Goal: Task Accomplishment & Management: Complete application form

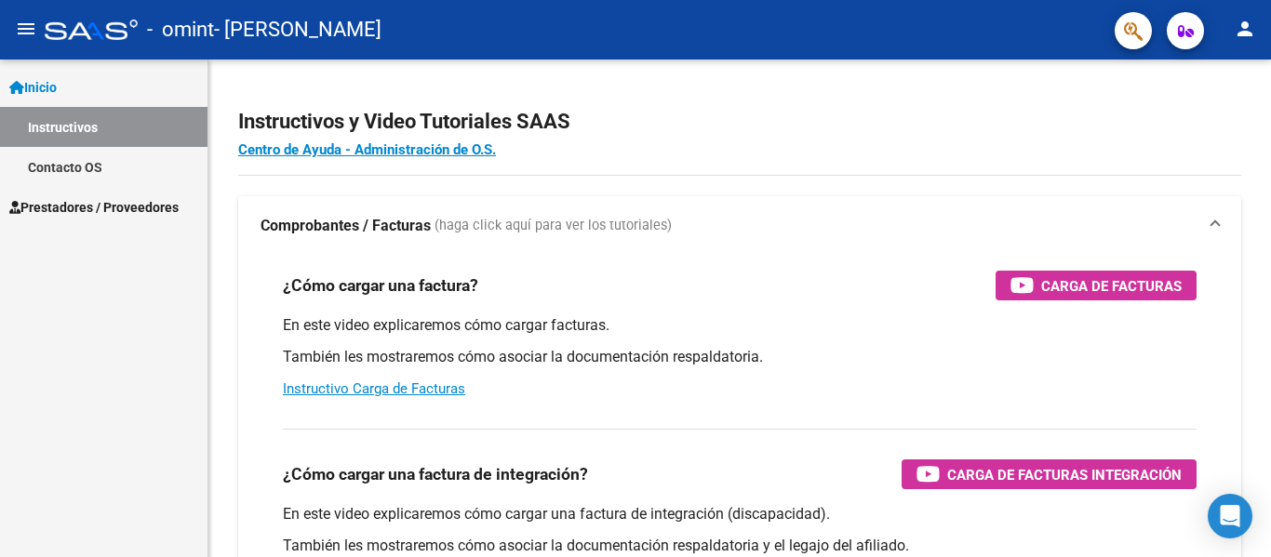
click at [113, 203] on span "Prestadores / Proveedores" at bounding box center [93, 207] width 169 height 20
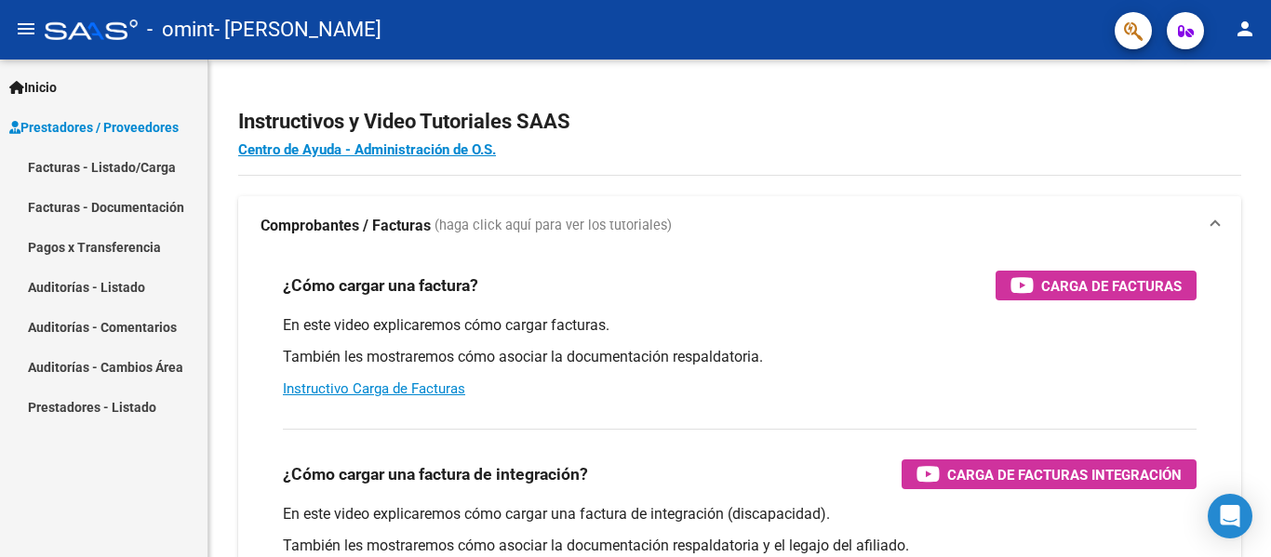
click at [133, 165] on link "Facturas - Listado/Carga" at bounding box center [104, 167] width 208 height 40
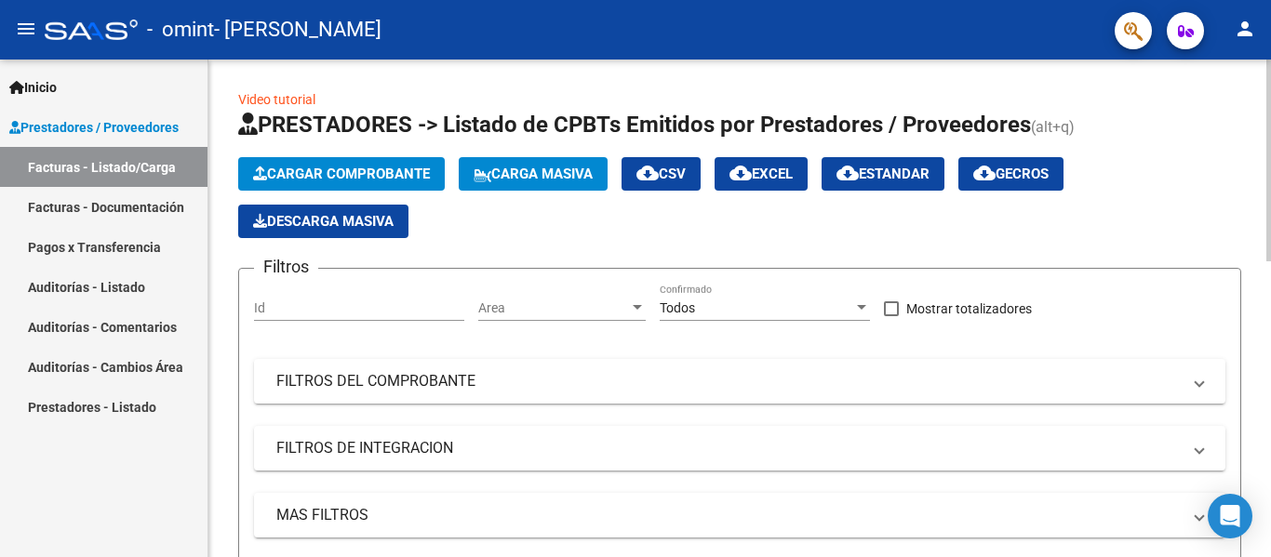
click at [423, 170] on span "Cargar Comprobante" at bounding box center [341, 174] width 177 height 17
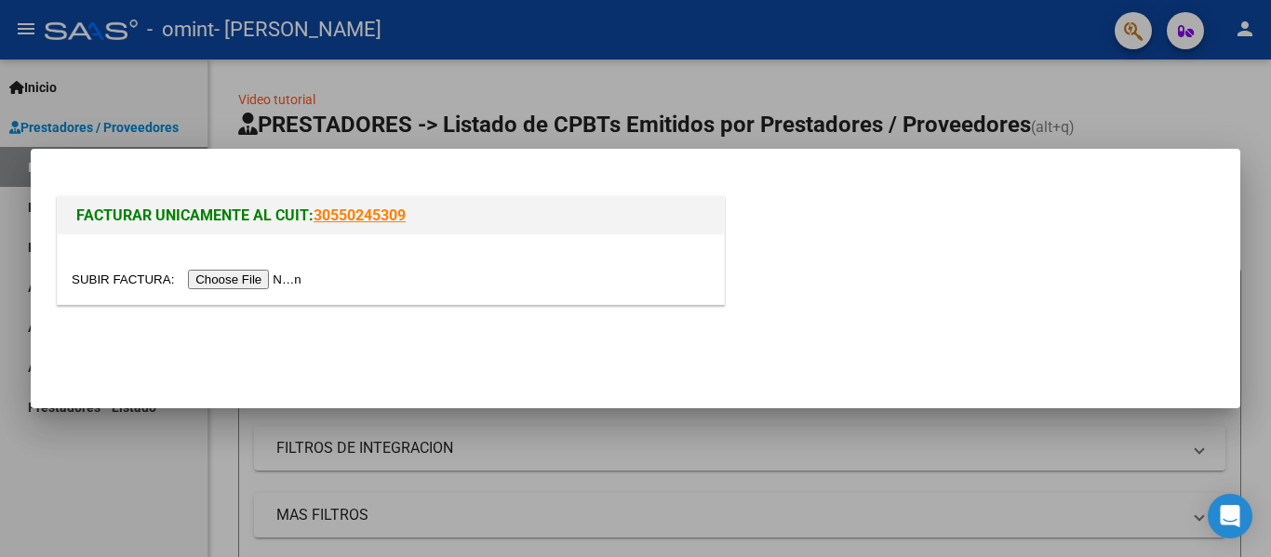
click at [303, 283] on input "file" at bounding box center [189, 280] width 235 height 20
click at [244, 280] on input "file" at bounding box center [189, 280] width 235 height 20
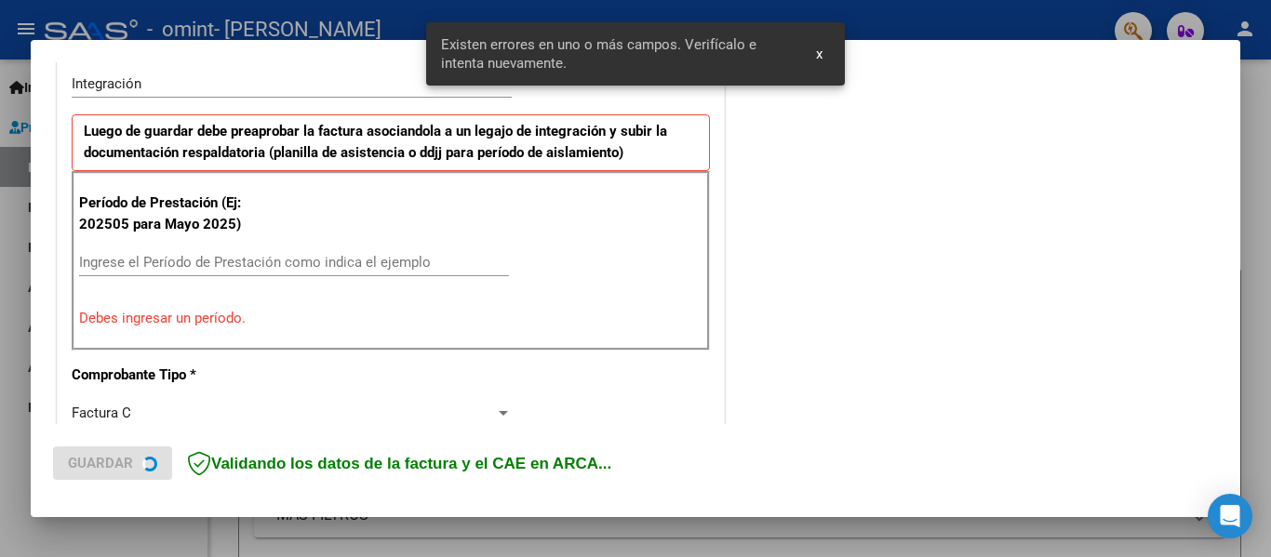
scroll to position [466, 0]
drag, startPoint x: 379, startPoint y: 266, endPoint x: 385, endPoint y: 252, distance: 15.4
click at [382, 262] on input "Ingrese el Período de Prestación como indica el ejemplo" at bounding box center [294, 263] width 430 height 17
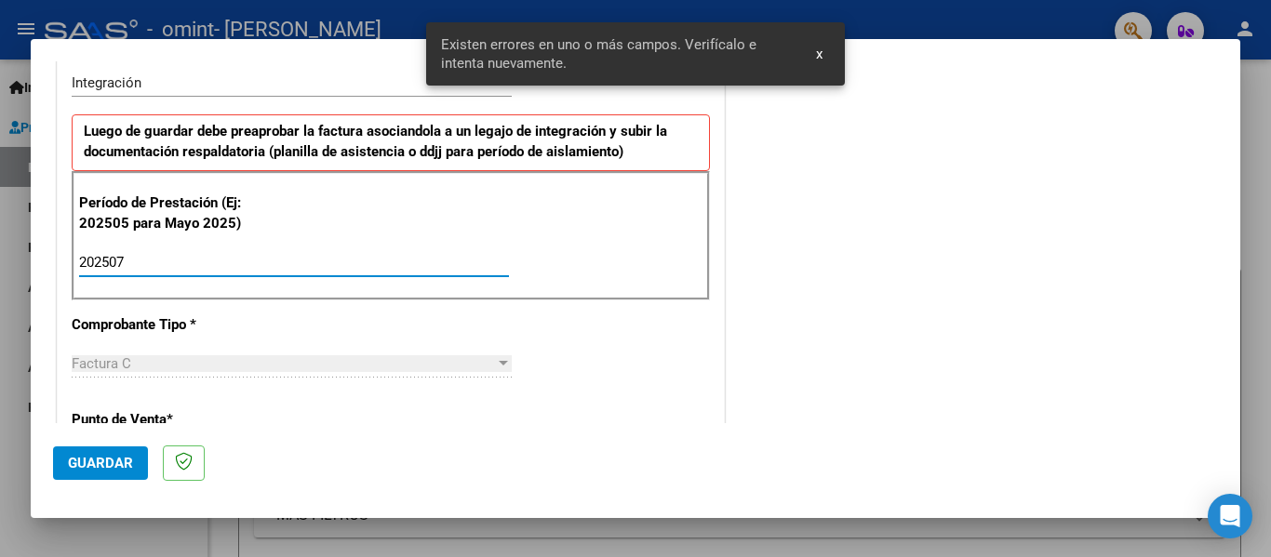
type input "202507"
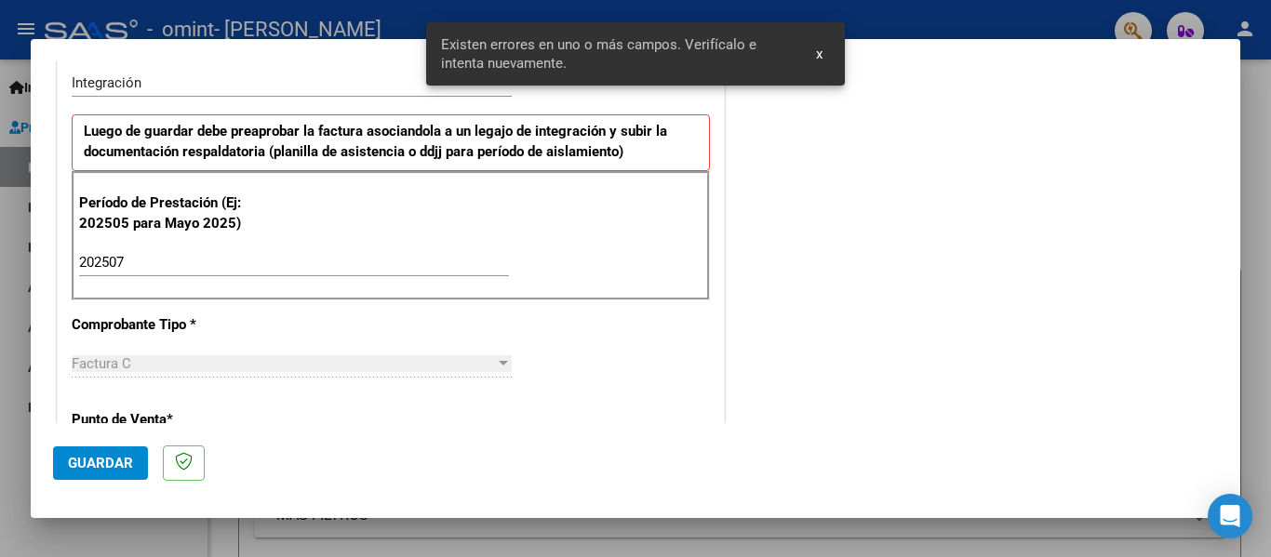
scroll to position [1276, 0]
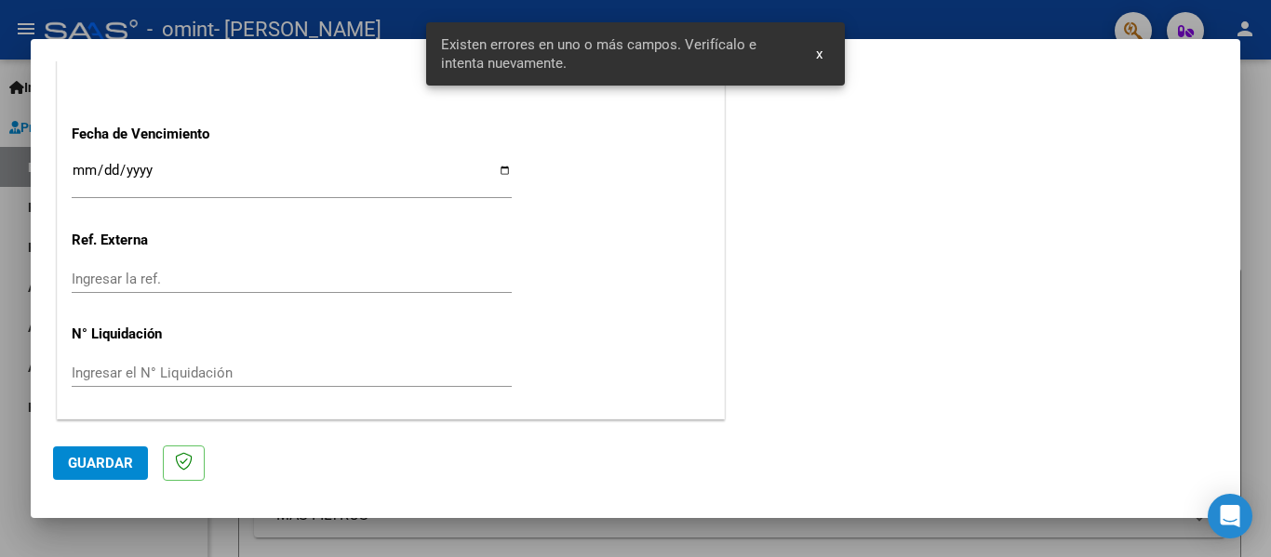
click at [98, 456] on span "Guardar" at bounding box center [100, 463] width 65 height 17
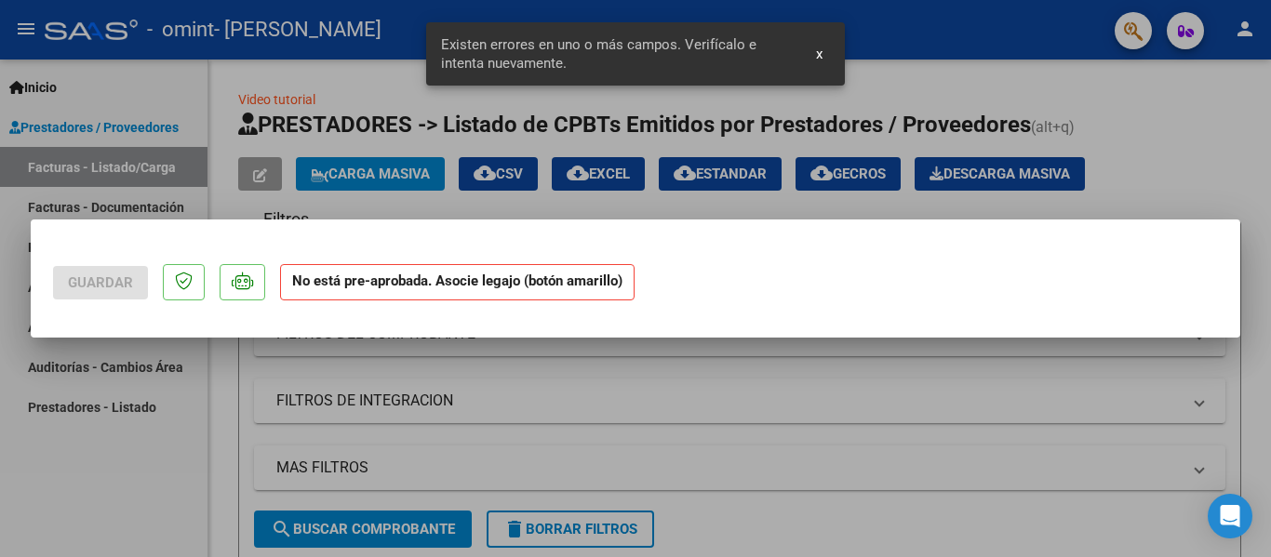
scroll to position [0, 0]
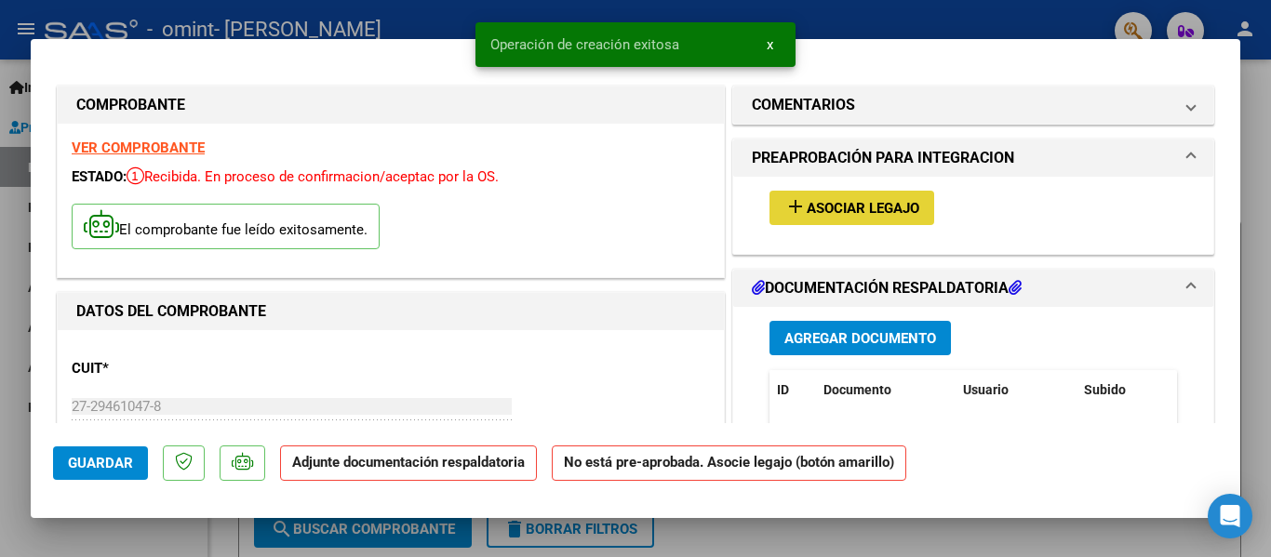
click at [861, 200] on span "Asociar Legajo" at bounding box center [863, 208] width 113 height 17
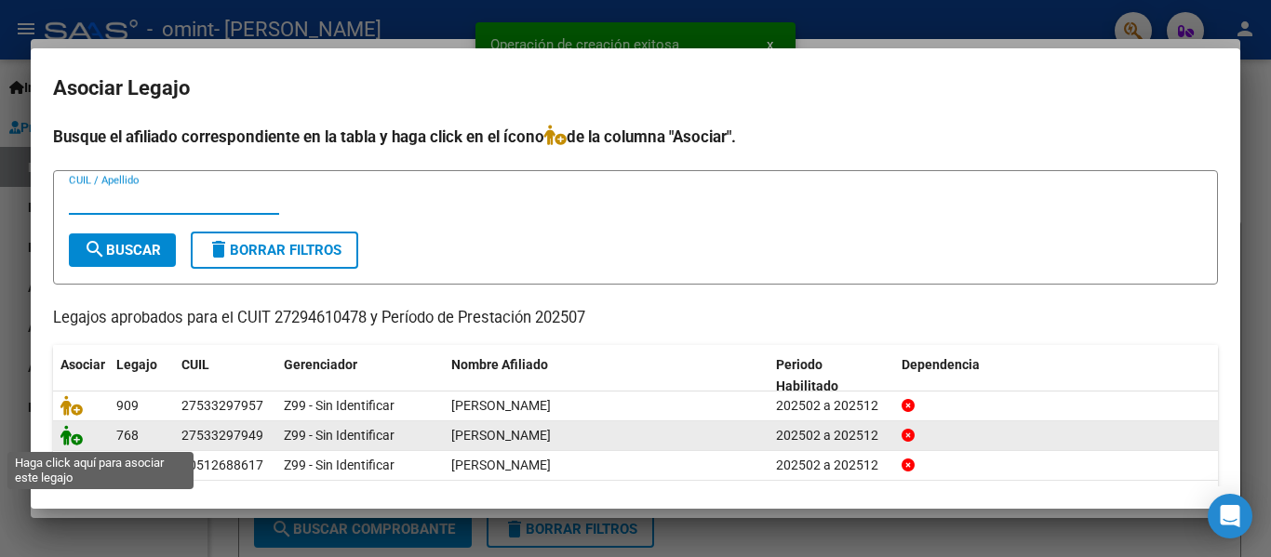
click at [74, 441] on icon at bounding box center [71, 435] width 22 height 20
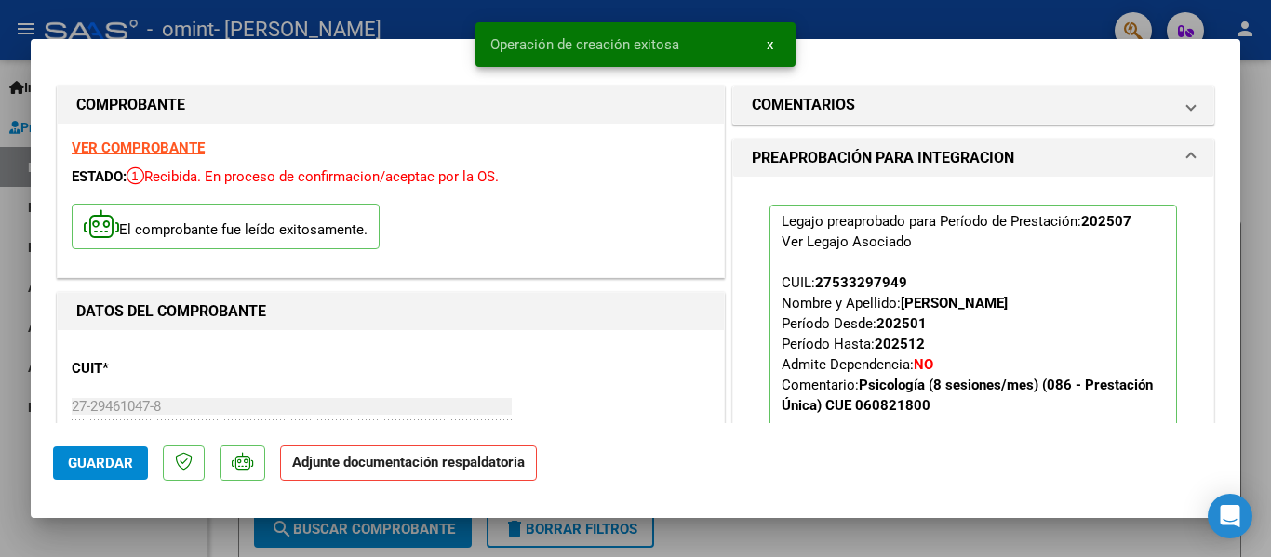
scroll to position [279, 0]
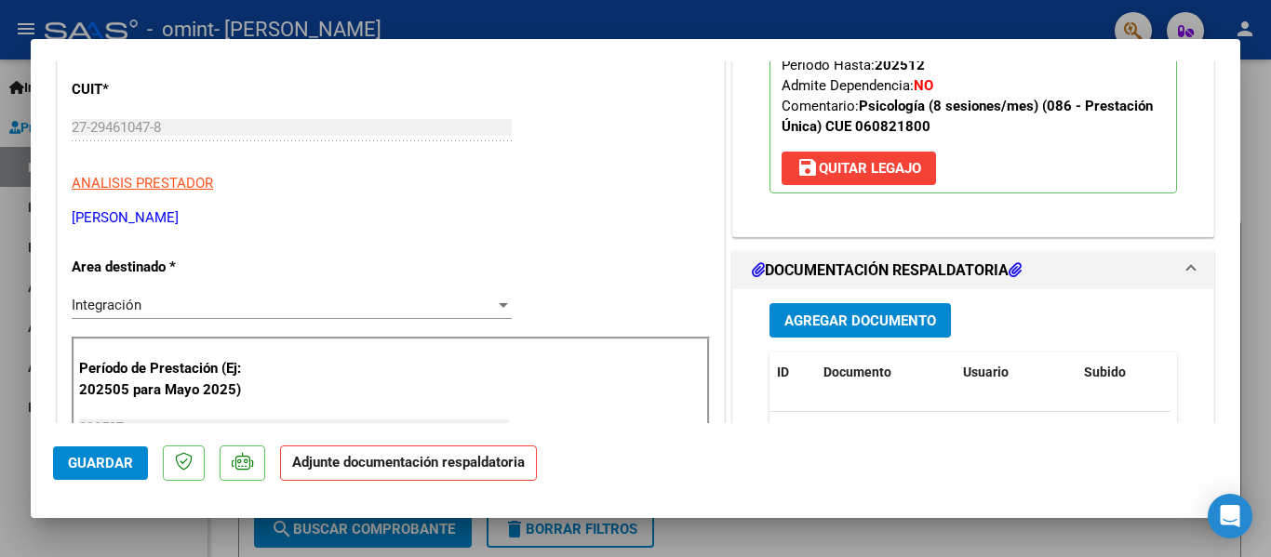
click at [813, 316] on span "Agregar Documento" at bounding box center [861, 321] width 152 height 17
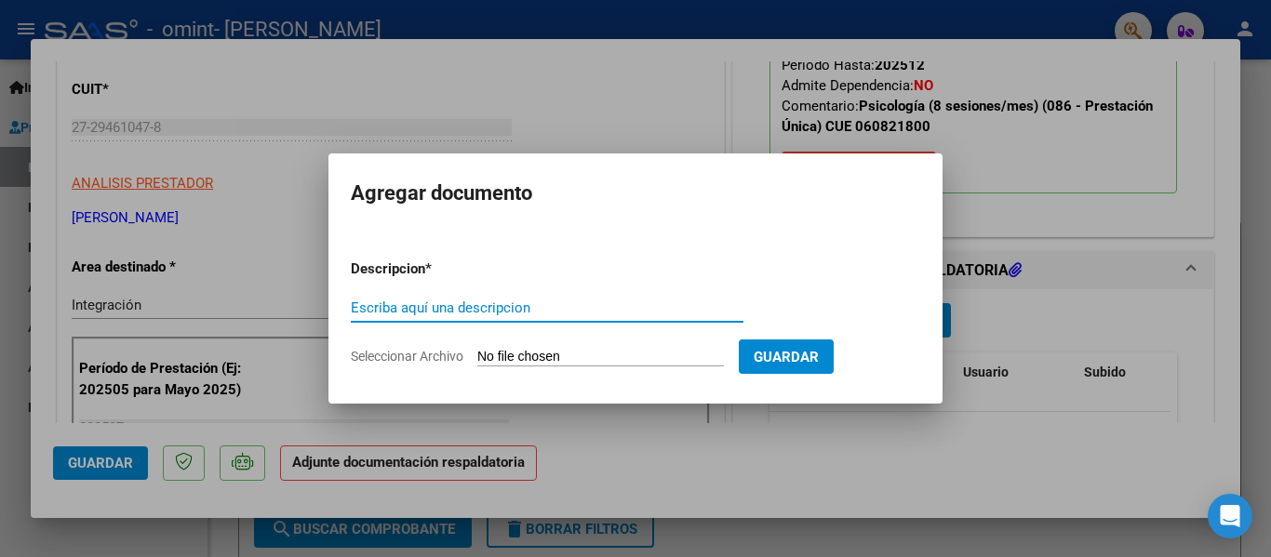
click at [702, 363] on input "Seleccionar Archivo" at bounding box center [600, 358] width 247 height 18
type input "C:\fakepath\Planilla JULIO Psicología - [PERSON_NAME].pdf"
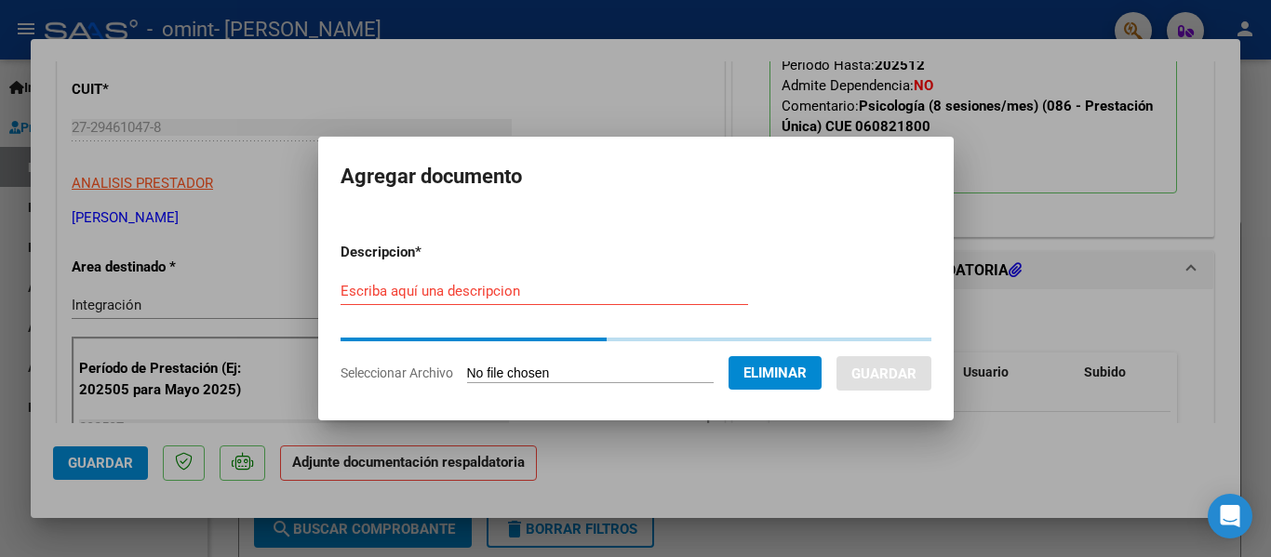
click at [516, 297] on input "Escriba aquí una descripcion" at bounding box center [545, 291] width 408 height 17
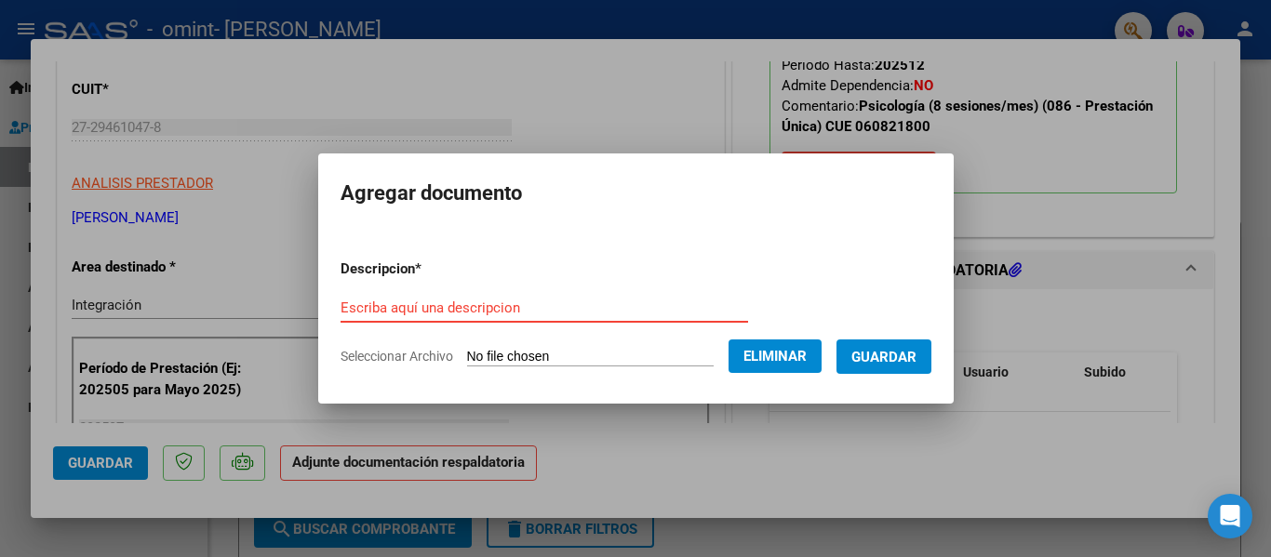
type input "p"
type input "PLANILLA DE ASISTENCIA"
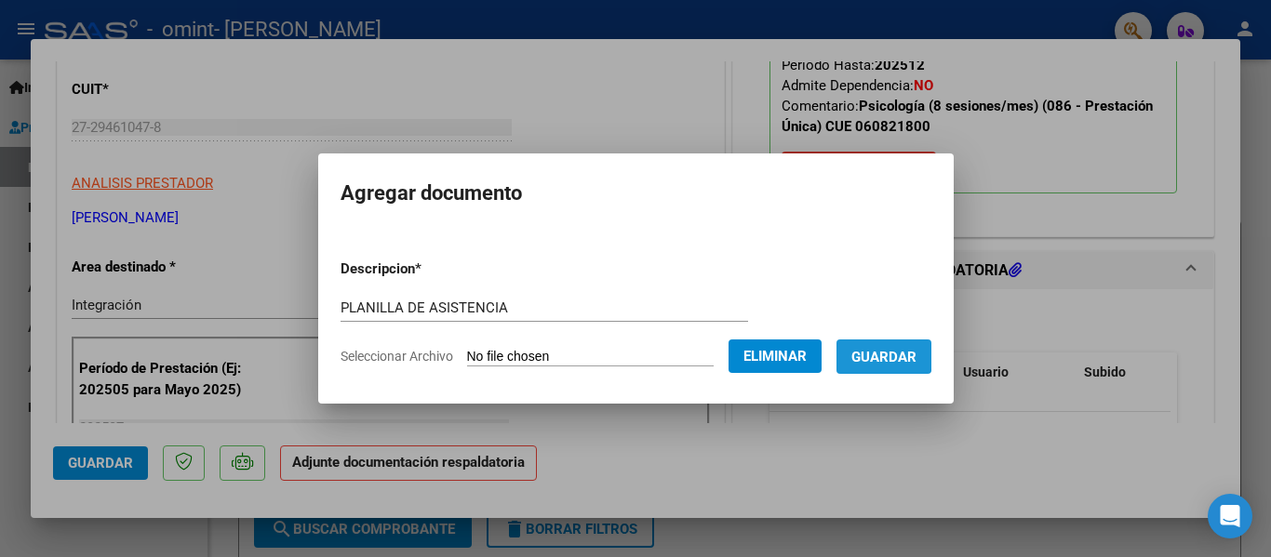
click at [880, 347] on button "Guardar" at bounding box center [884, 357] width 95 height 34
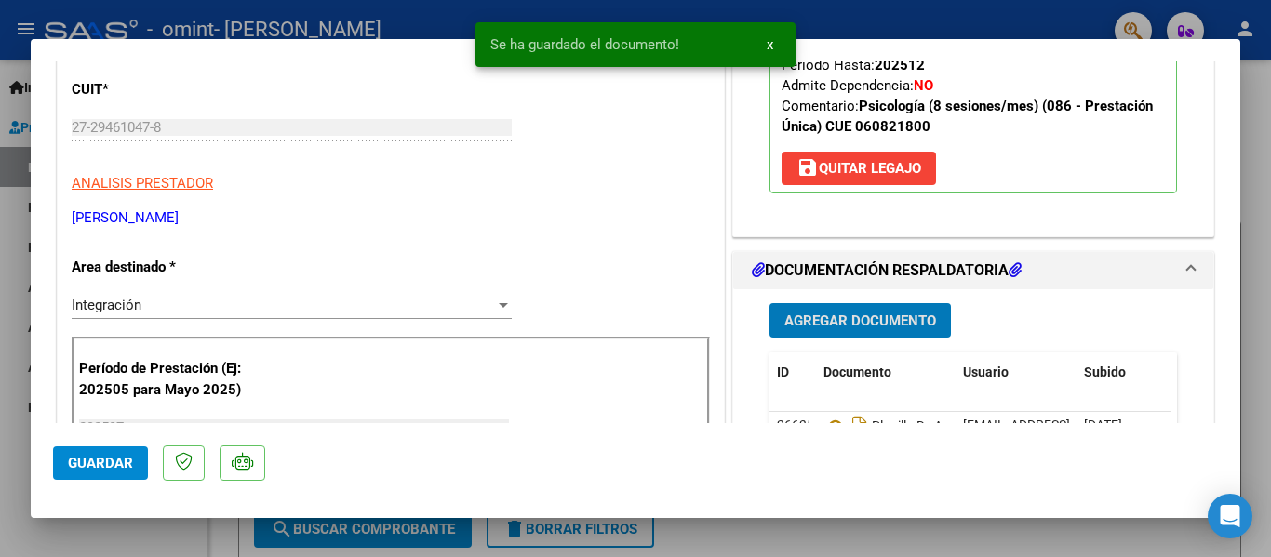
click at [116, 475] on button "Guardar" at bounding box center [100, 464] width 95 height 34
click at [129, 528] on div at bounding box center [635, 278] width 1271 height 557
type input "$ 0,00"
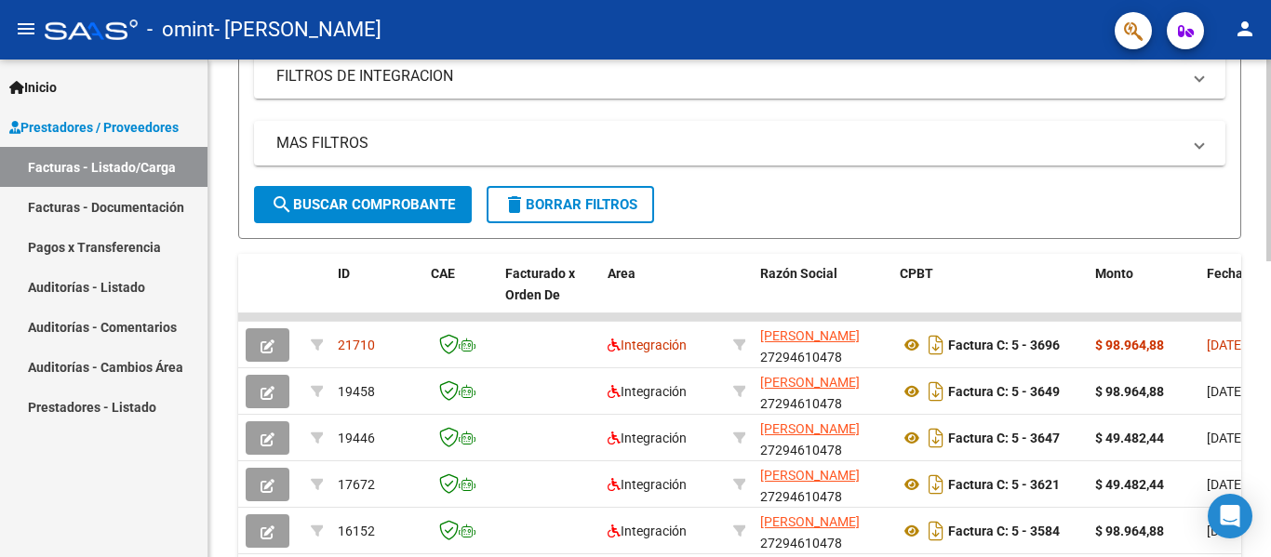
scroll to position [93, 0]
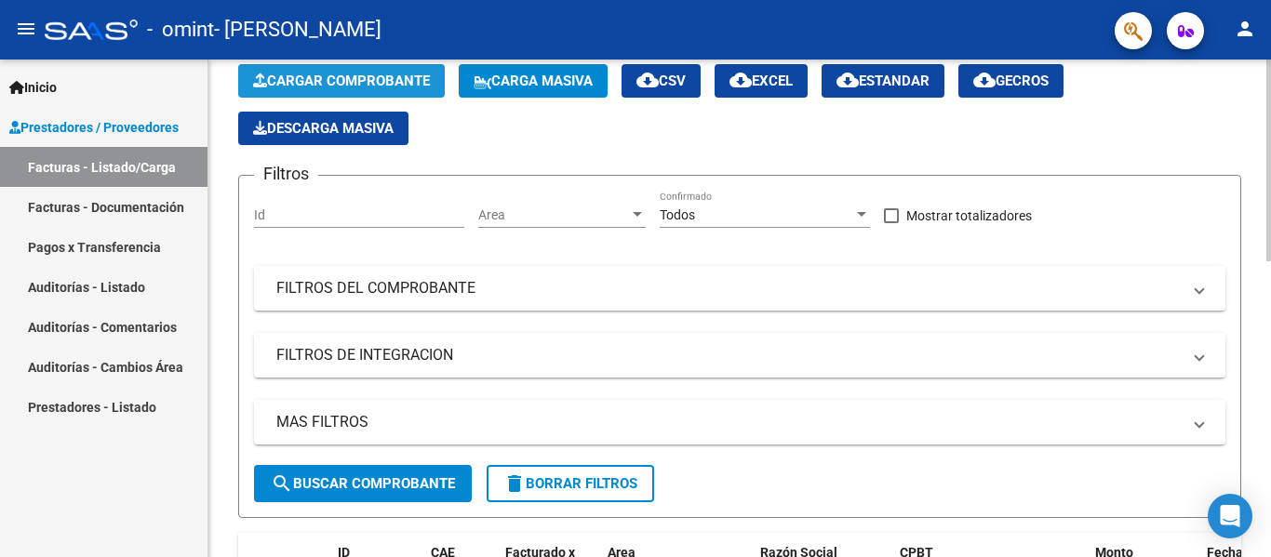
click at [394, 87] on span "Cargar Comprobante" at bounding box center [341, 81] width 177 height 17
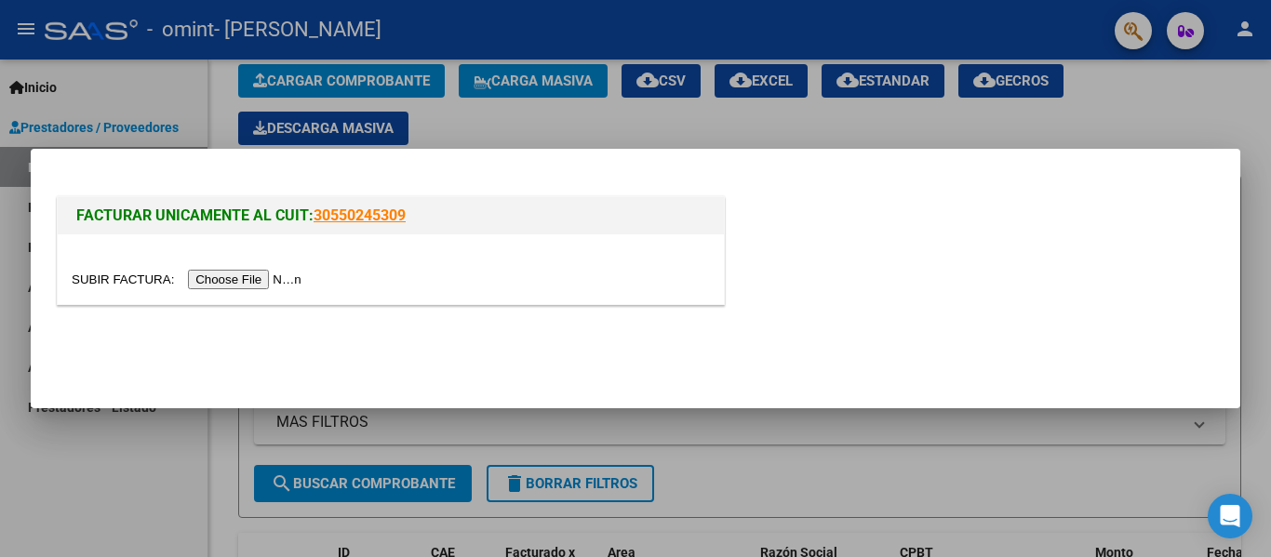
click at [251, 288] on input "file" at bounding box center [189, 280] width 235 height 20
click at [281, 283] on input "file" at bounding box center [189, 280] width 235 height 20
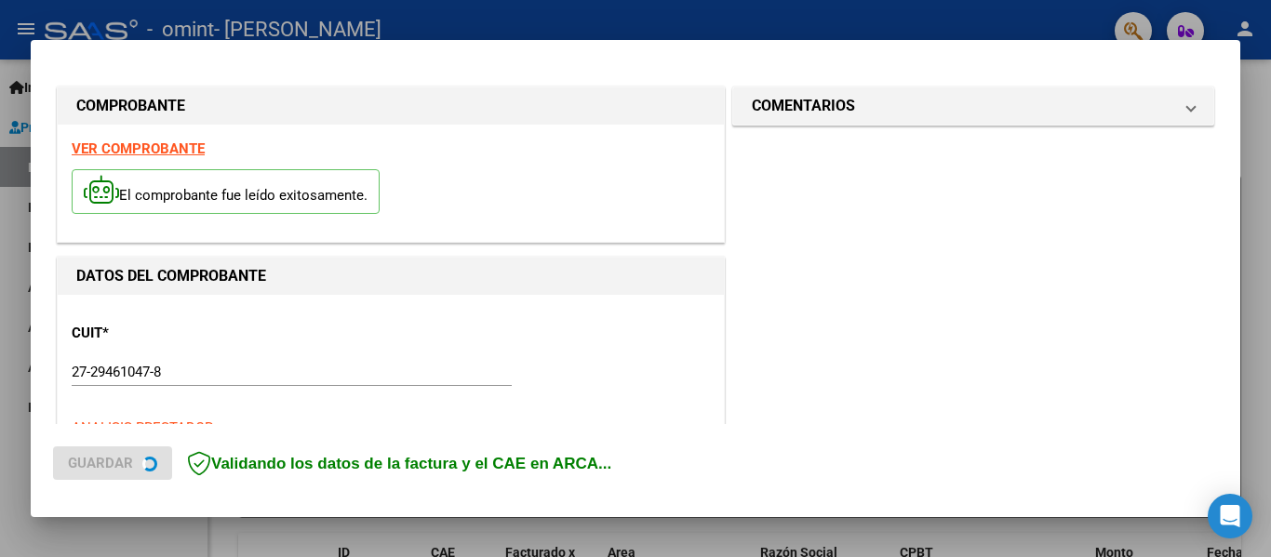
scroll to position [466, 0]
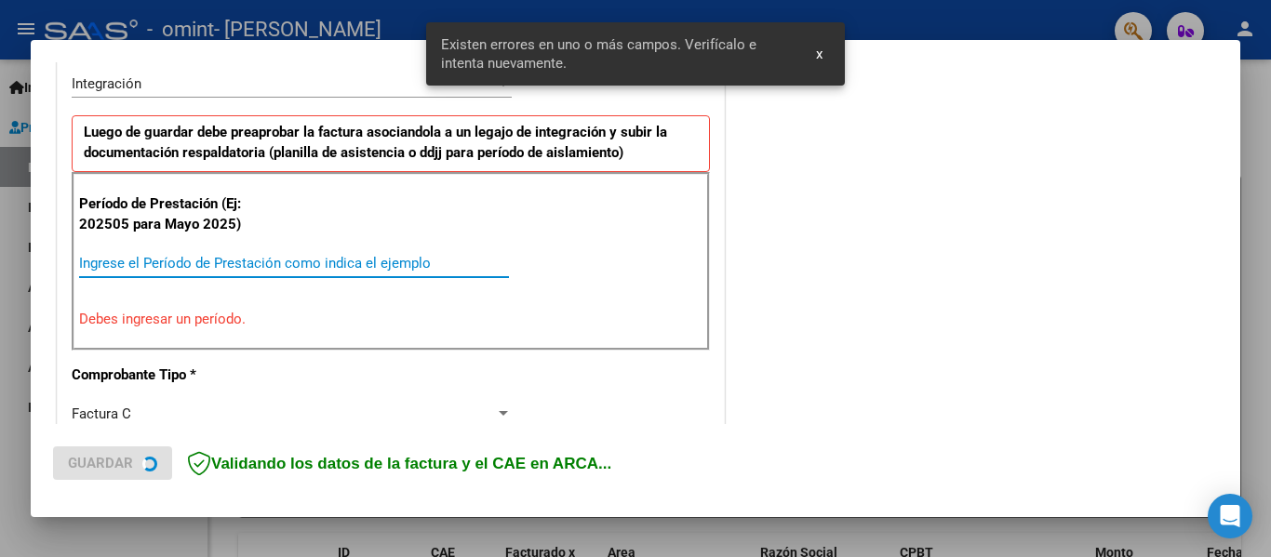
click at [368, 258] on input "Ingrese el Período de Prestación como indica el ejemplo" at bounding box center [294, 263] width 430 height 17
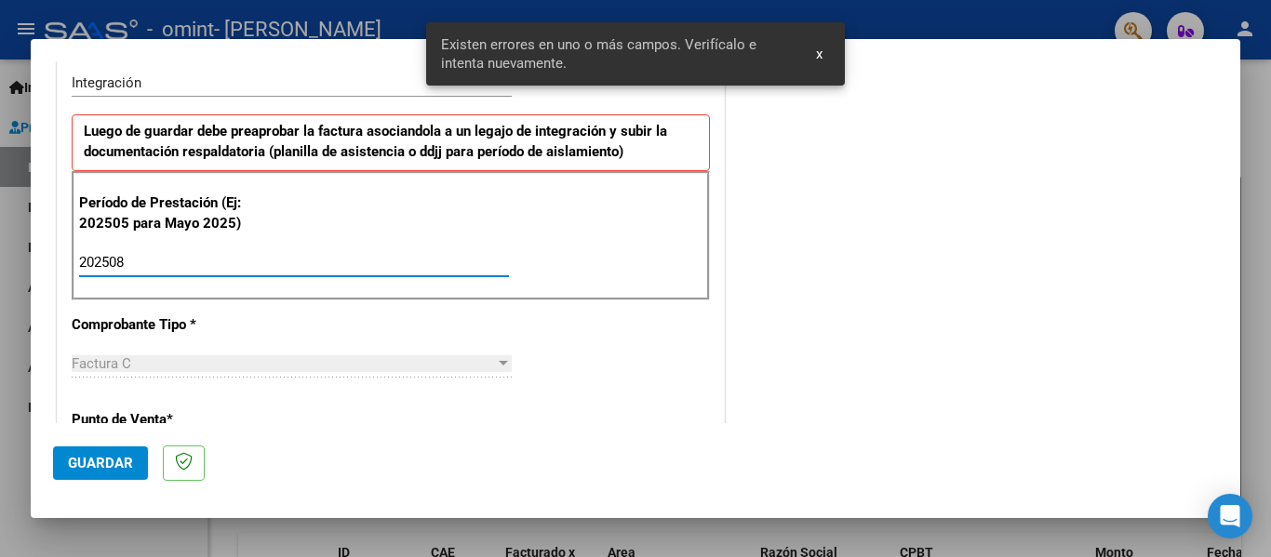
type input "202508"
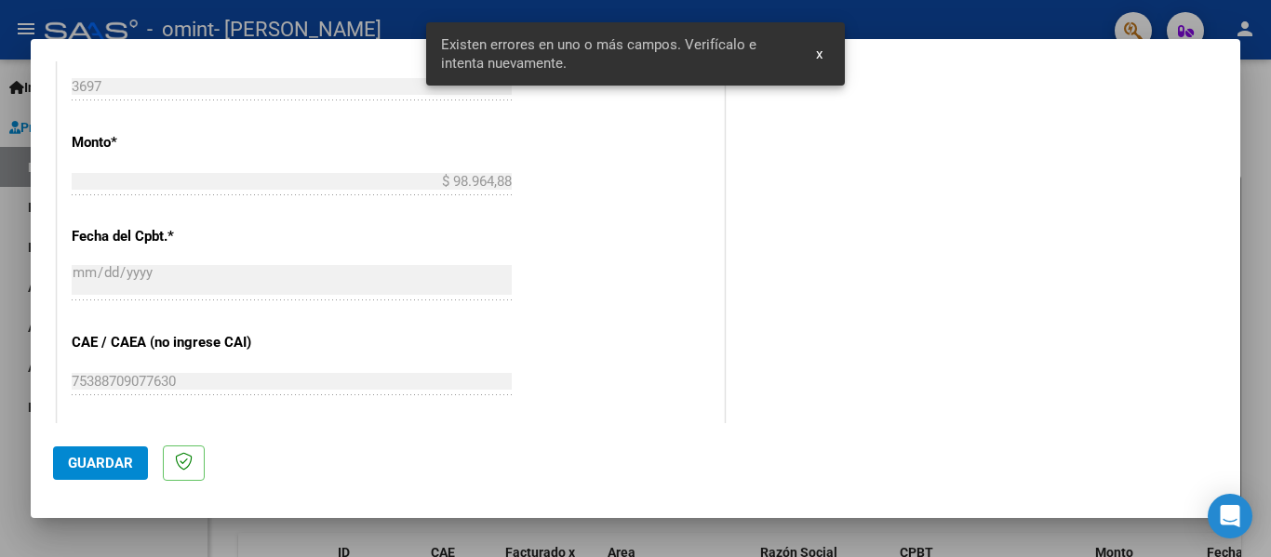
scroll to position [1025, 0]
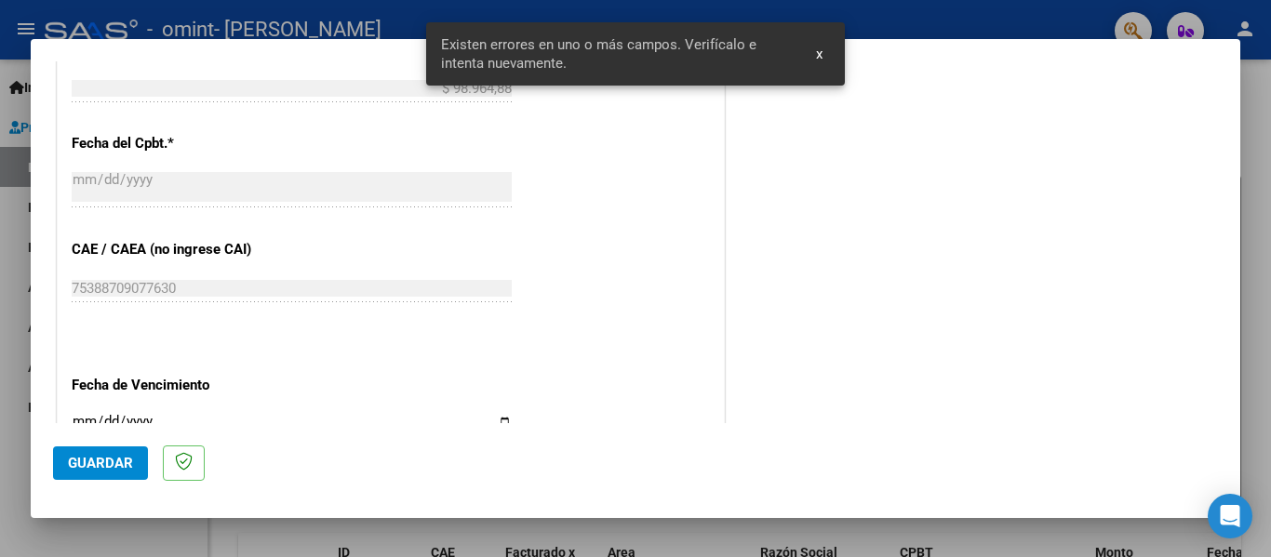
click at [74, 454] on button "Guardar" at bounding box center [100, 464] width 95 height 34
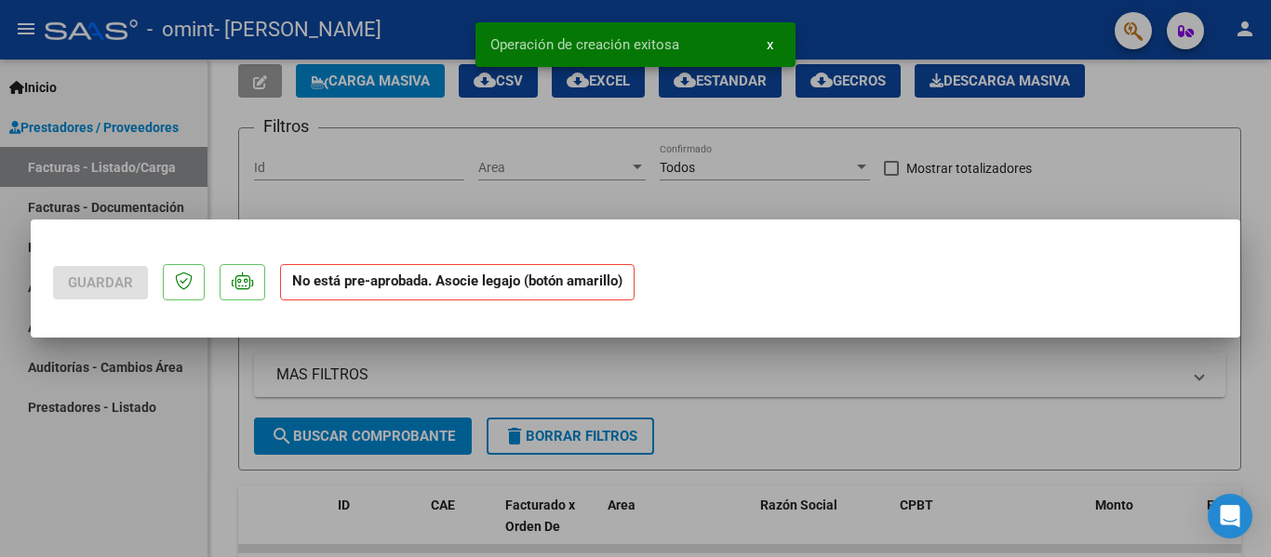
scroll to position [0, 0]
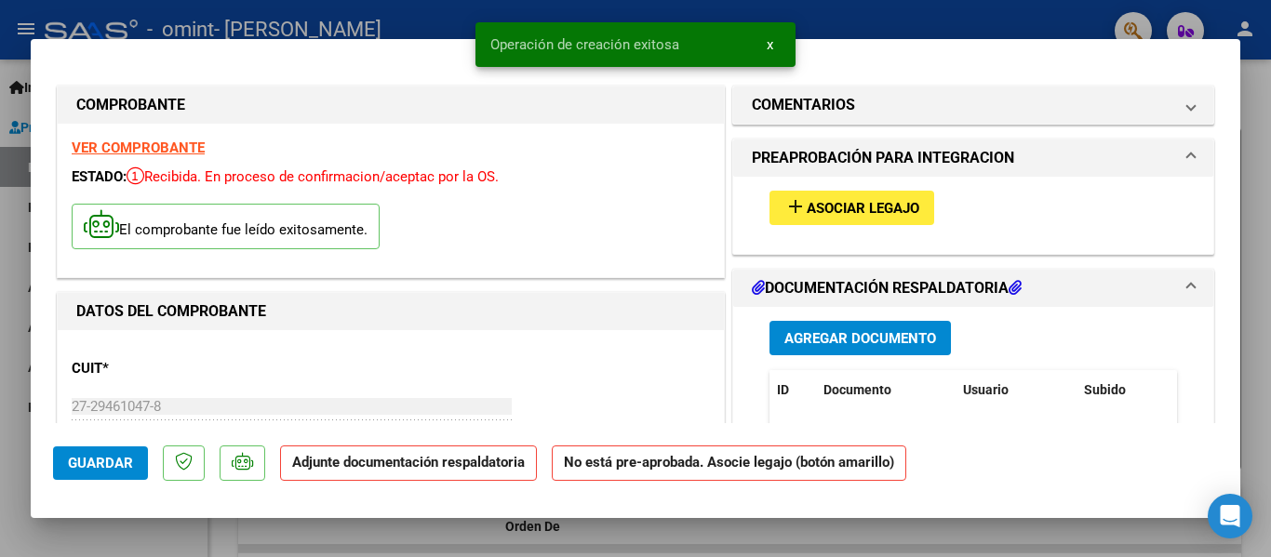
click at [830, 219] on button "add Asociar Legajo" at bounding box center [852, 208] width 165 height 34
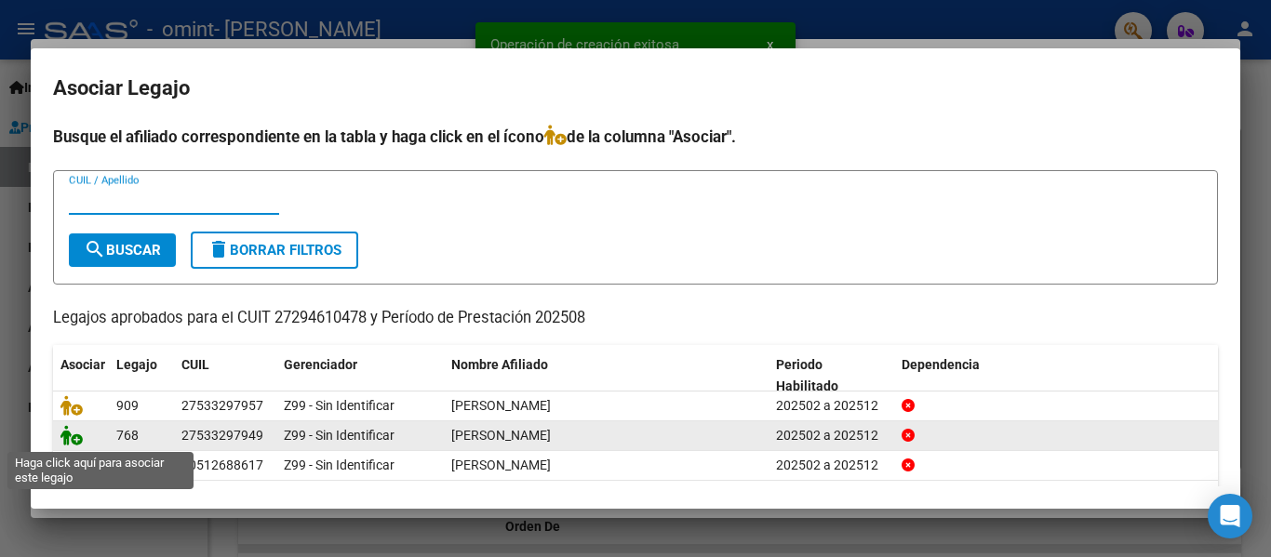
click at [65, 438] on icon at bounding box center [71, 435] width 22 height 20
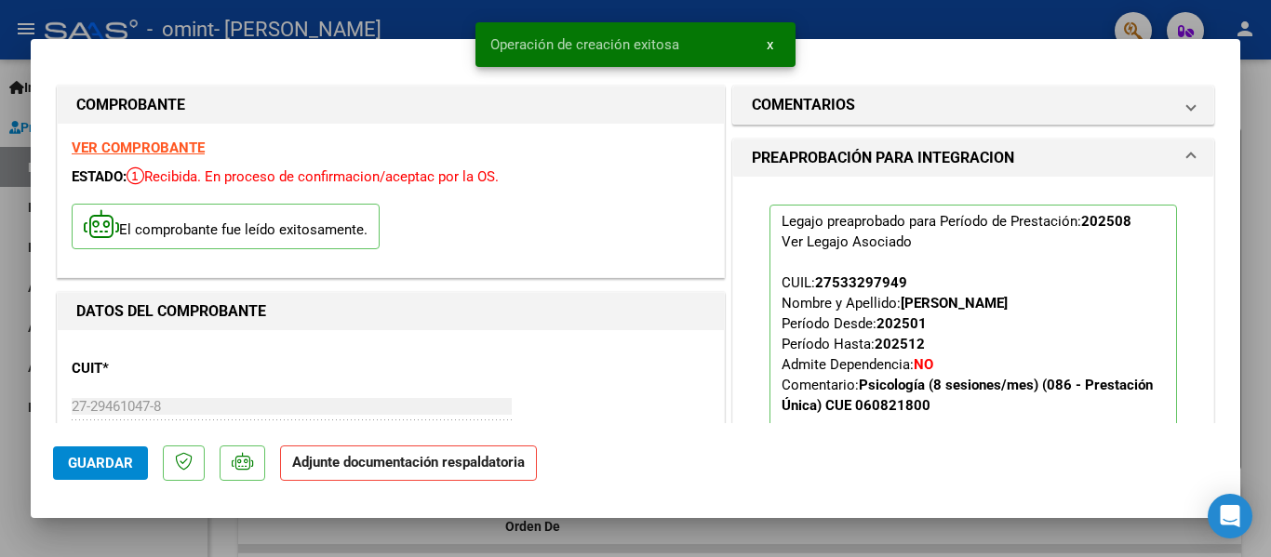
scroll to position [279, 0]
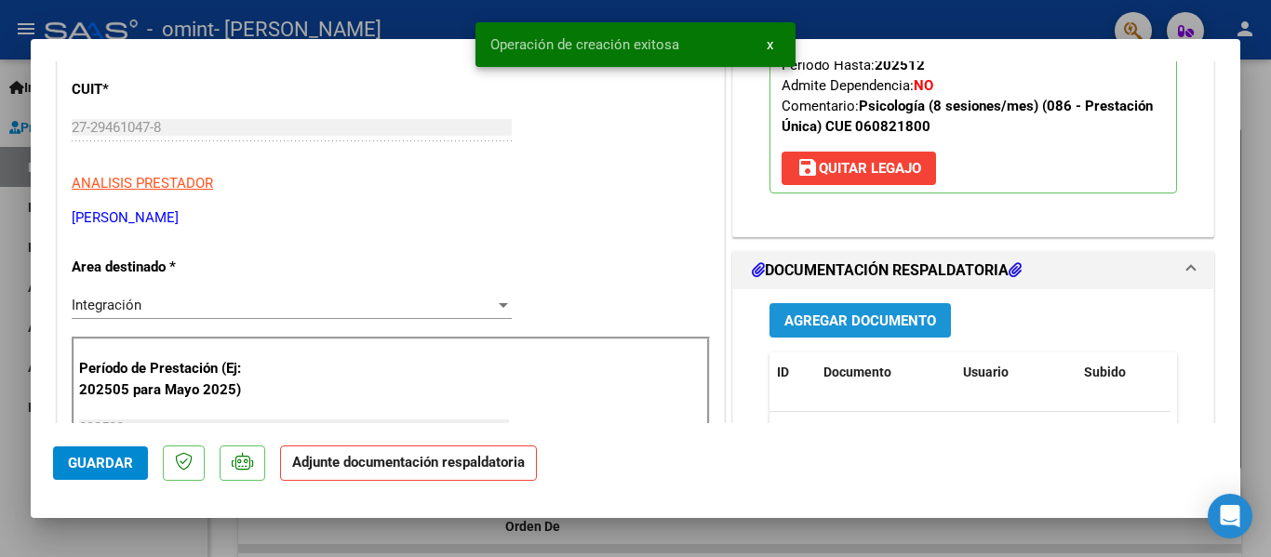
click at [857, 312] on span "Agregar Documento" at bounding box center [861, 320] width 152 height 17
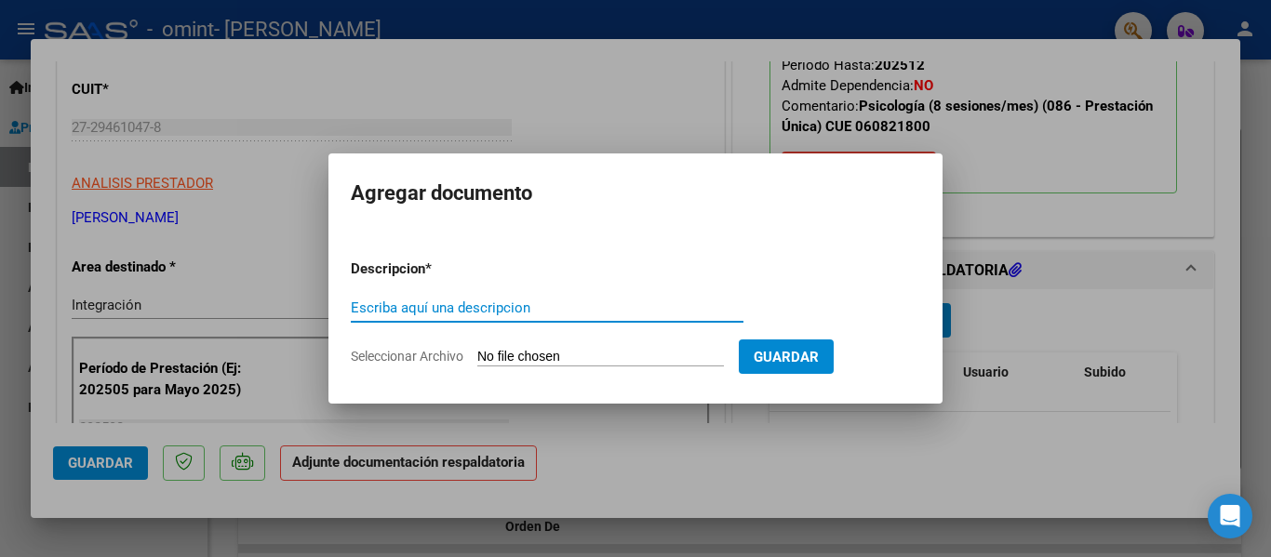
click at [660, 352] on input "Seleccionar Archivo" at bounding box center [600, 358] width 247 height 18
type input "C:\fakepath\Planilla AGOSTO Psicología - [PERSON_NAME].pdf"
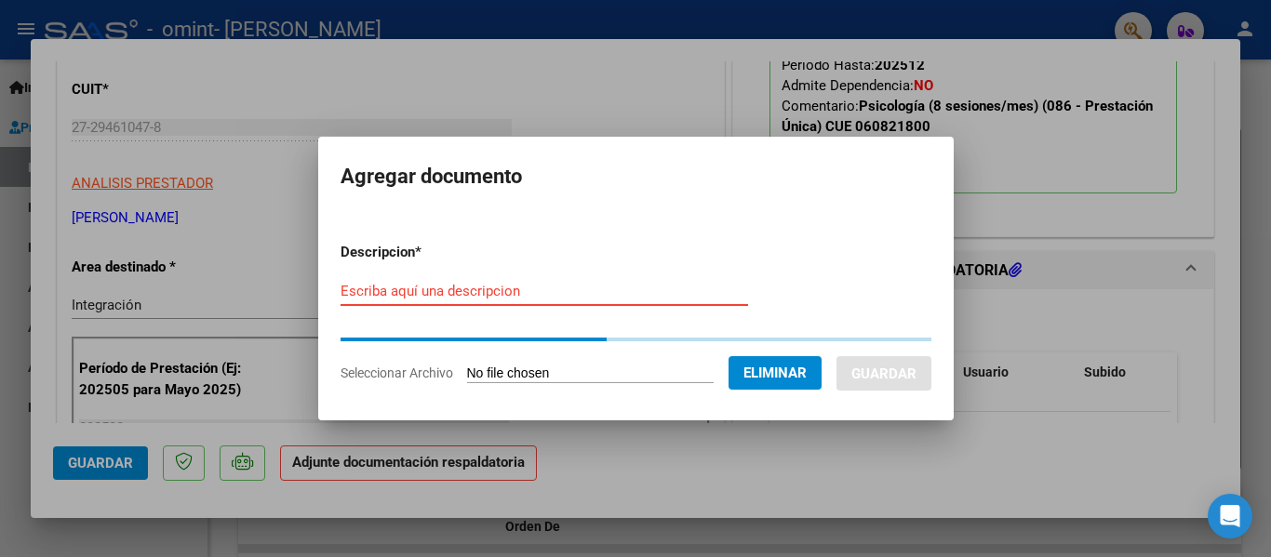
click at [492, 287] on input "Escriba aquí una descripcion" at bounding box center [545, 291] width 408 height 17
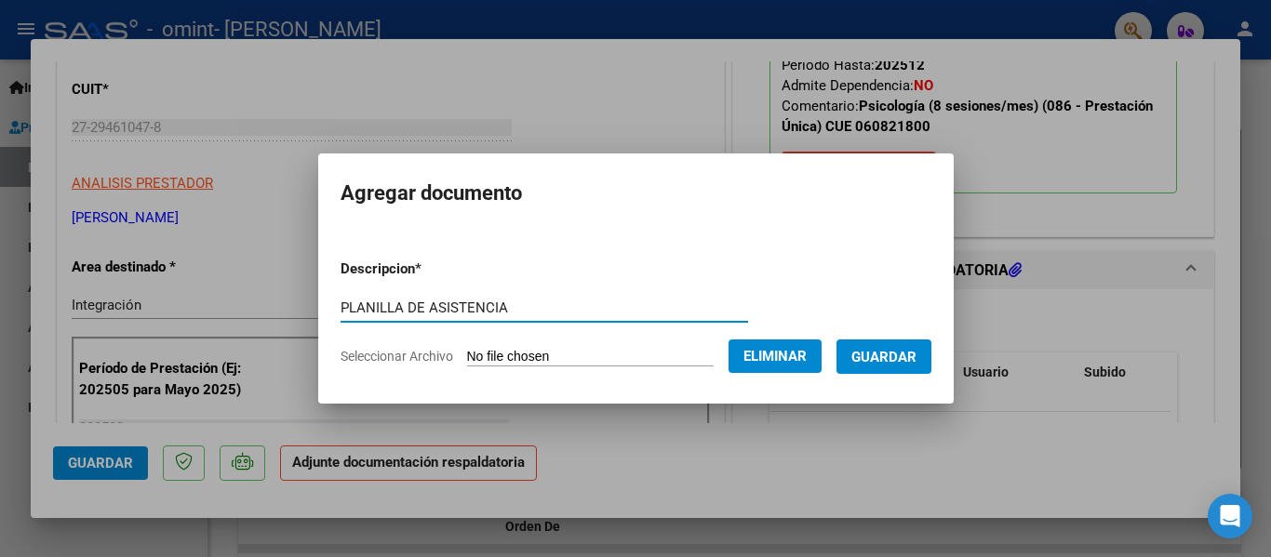
type input "PLANILLA DE ASISTENCIA"
click at [885, 350] on span "Guardar" at bounding box center [884, 357] width 65 height 17
